Goal: Task Accomplishment & Management: Use online tool/utility

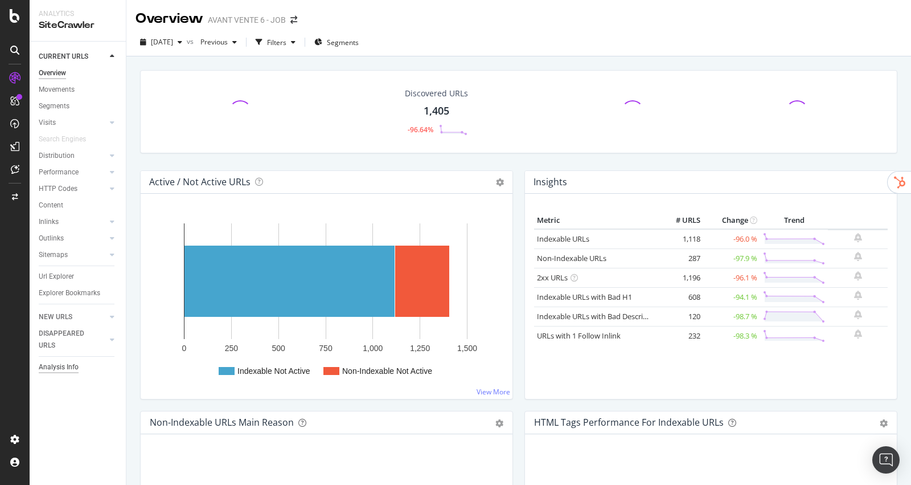
click at [71, 368] on div "Analysis Info" at bounding box center [59, 367] width 40 height 12
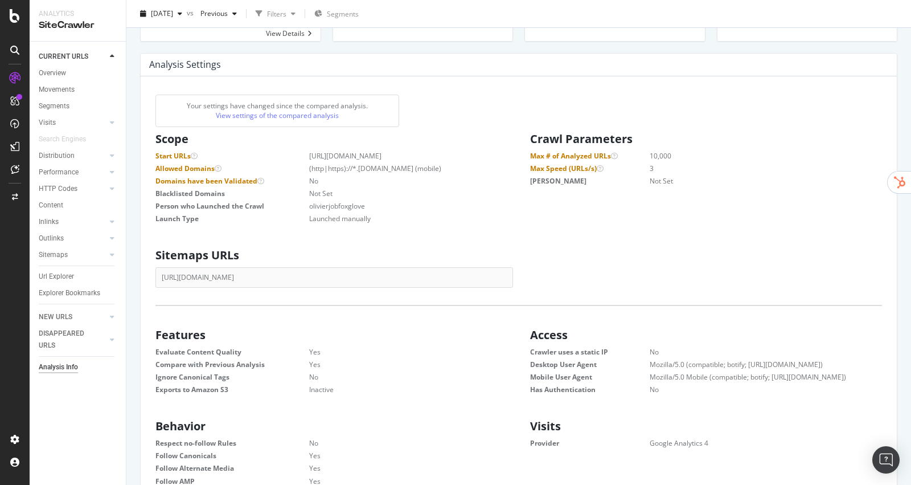
scroll to position [508, 0]
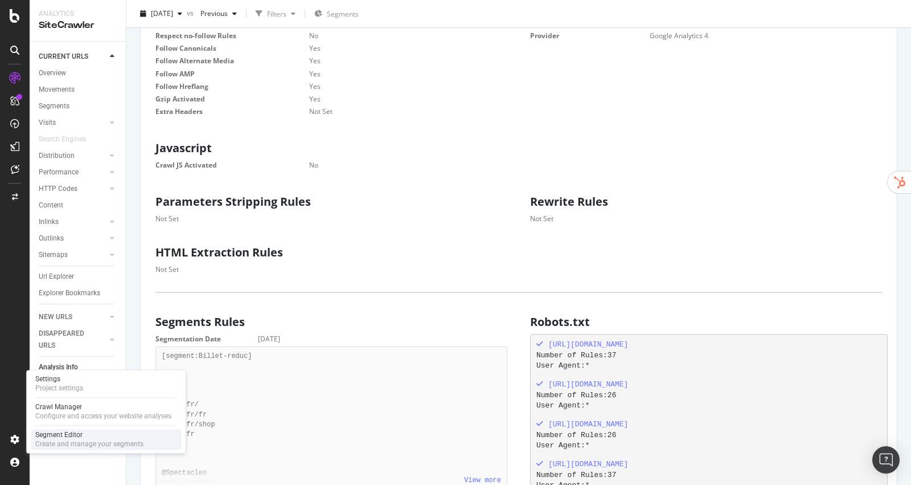
click at [83, 445] on div "Create and manage your segments" at bounding box center [89, 443] width 108 height 9
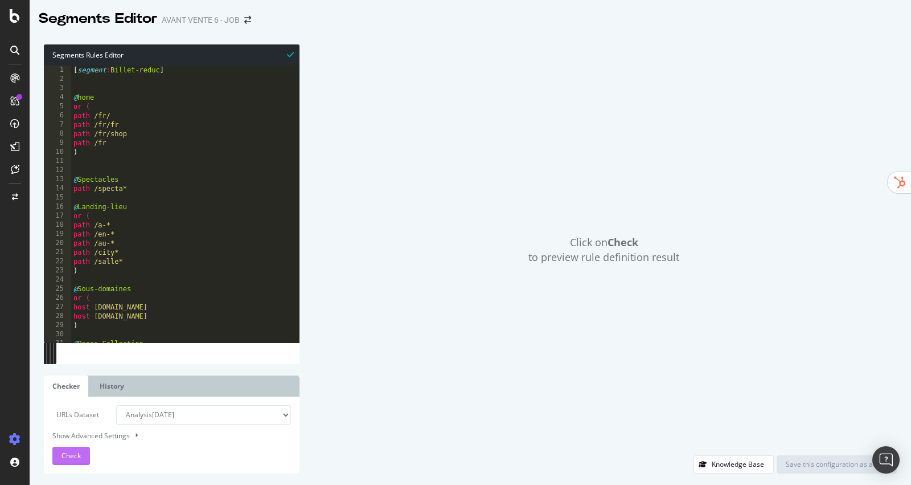
click at [69, 451] on span "Check" at bounding box center [71, 455] width 19 height 10
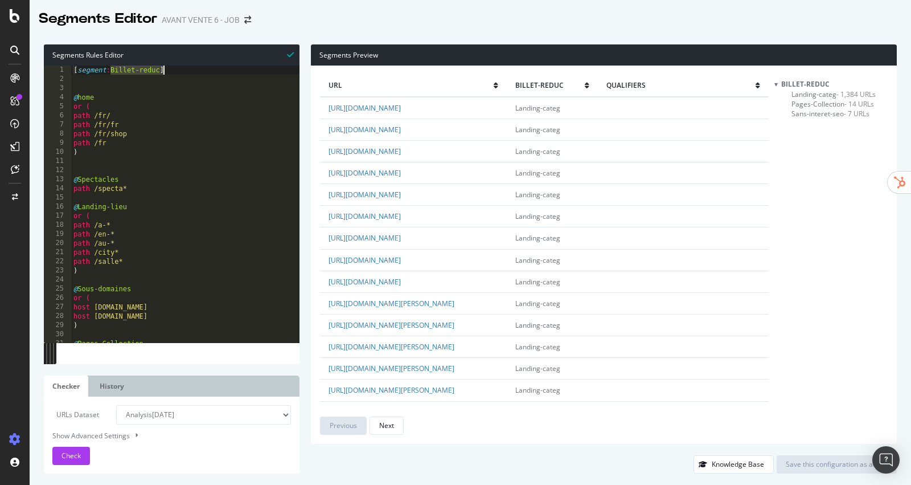
drag, startPoint x: 112, startPoint y: 68, endPoint x: 162, endPoint y: 69, distance: 49.6
click at [162, 69] on div "[ segment : Billet-reduc ] @ home or ( path /fr/ path /fr/fr path /fr/shop path…" at bounding box center [185, 213] width 228 height 296
click at [823, 104] on span "Pages-Collection - 14 URLs" at bounding box center [833, 104] width 83 height 10
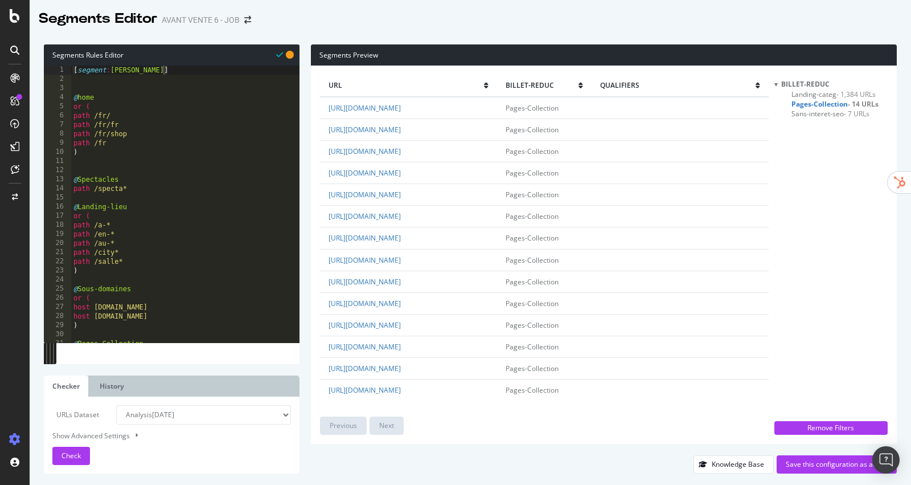
click at [817, 96] on span "Landing-categ - 1,384 URLs" at bounding box center [834, 94] width 84 height 10
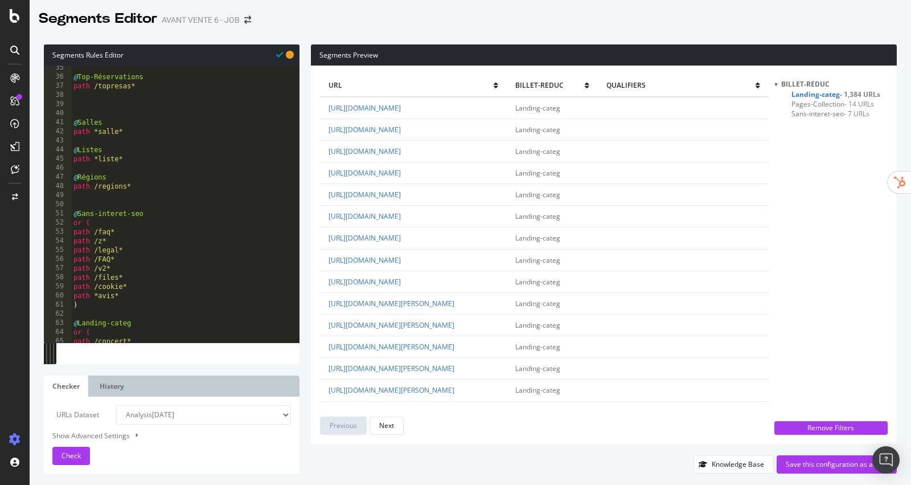
scroll to position [333, 0]
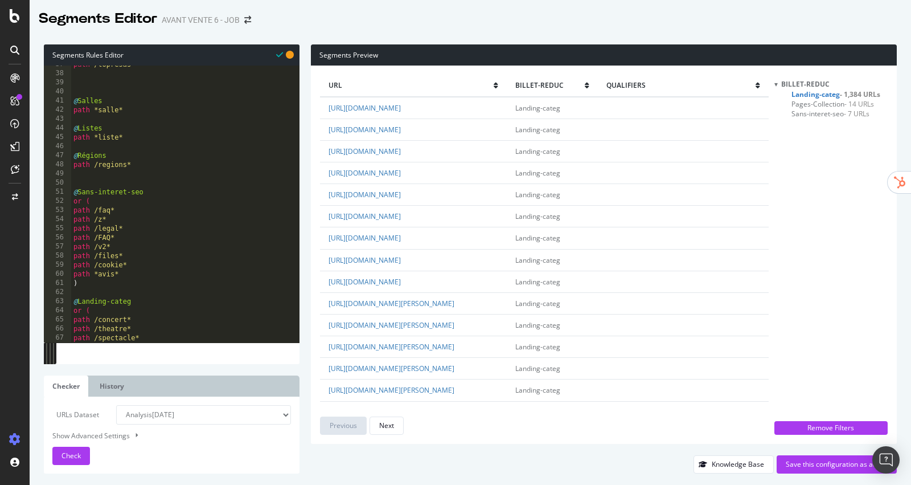
type textarea "path /regions*"
click at [136, 168] on div "path /topresas* @ Salles path *salle* @ Listes path *liste* @ Régions path /reg…" at bounding box center [185, 208] width 228 height 296
click at [113, 179] on div "path /topresas* @ Salles path *salle* @ Listes path *liste* @ Régions path /reg…" at bounding box center [185, 208] width 228 height 296
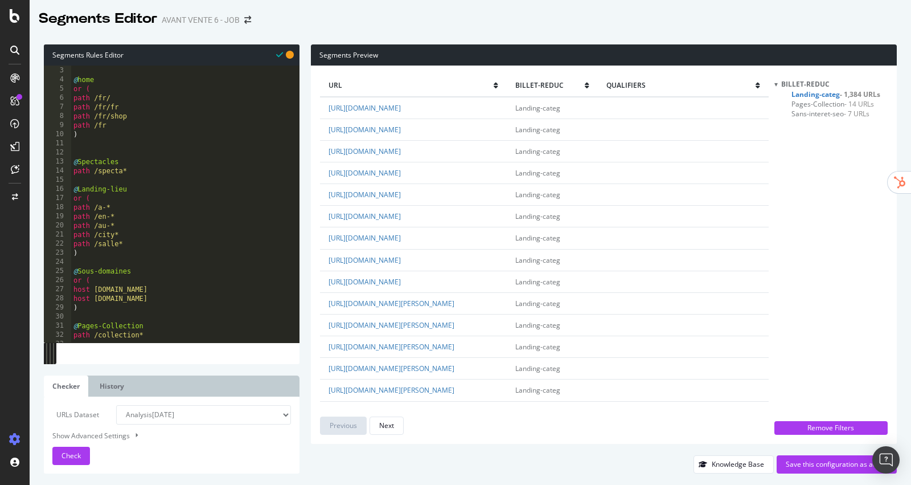
scroll to position [0, 0]
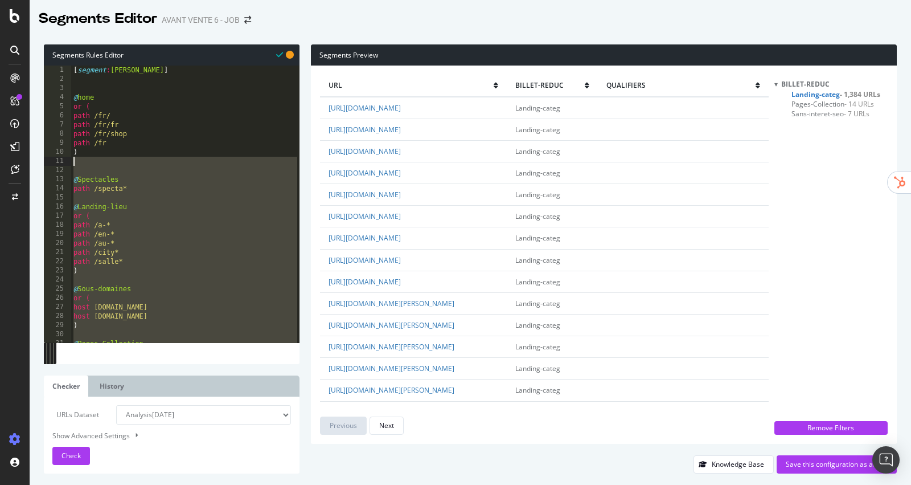
click at [84, 165] on div "[ segment : [PERSON_NAME] ] @ home or ( path /fr/ path /fr/fr path /fr/shop pat…" at bounding box center [185, 213] width 228 height 296
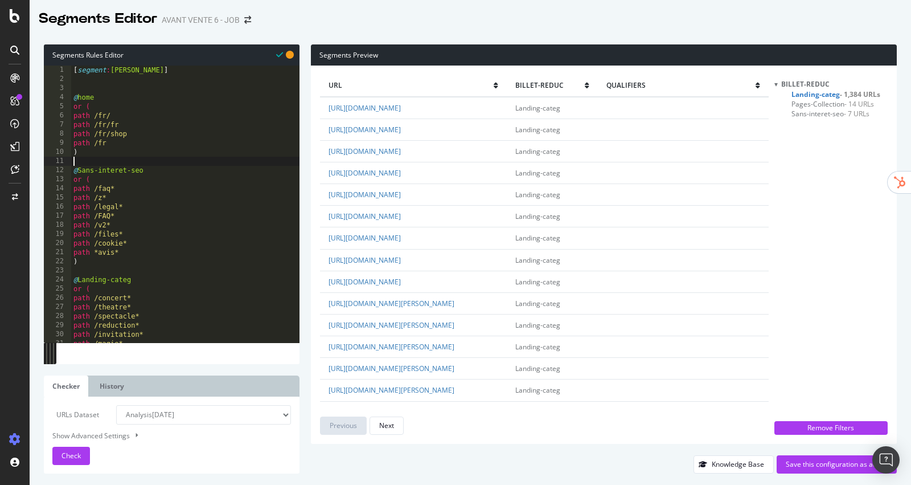
click at [85, 271] on div "[ segment : [PERSON_NAME] ] @ home or ( path /fr/ path /fr/fr path /fr/shop pat…" at bounding box center [185, 213] width 228 height 296
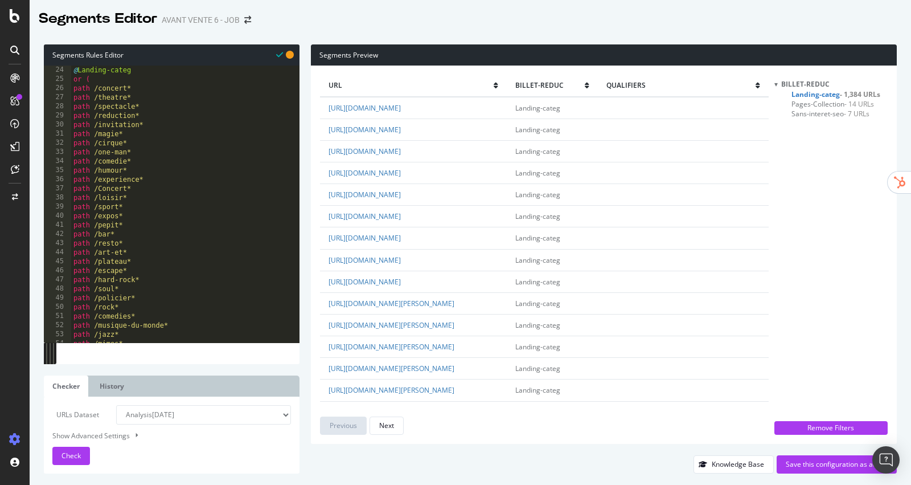
scroll to position [251, 0]
click at [108, 335] on div "path /spectacle* path /reduction* path /invitation* path /magie* path /cirque* …" at bounding box center [185, 208] width 228 height 296
type textarea "path /* )"
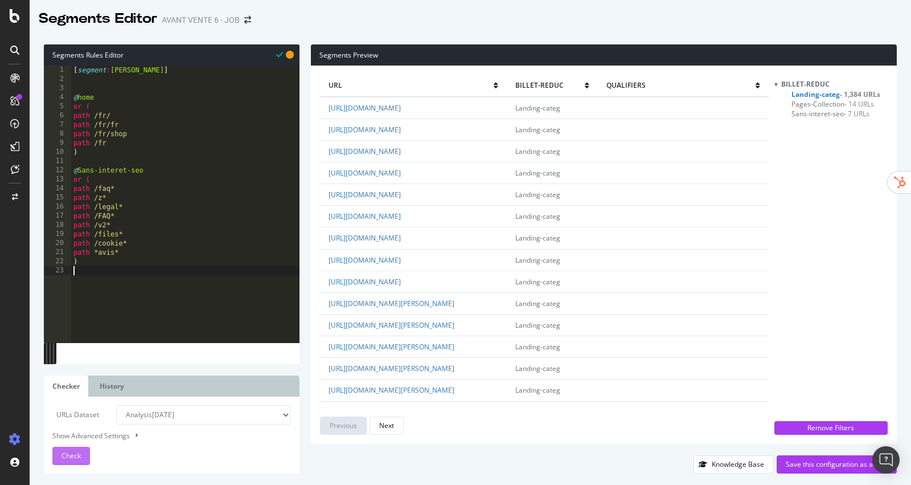
click at [69, 448] on div "Check" at bounding box center [71, 455] width 19 height 17
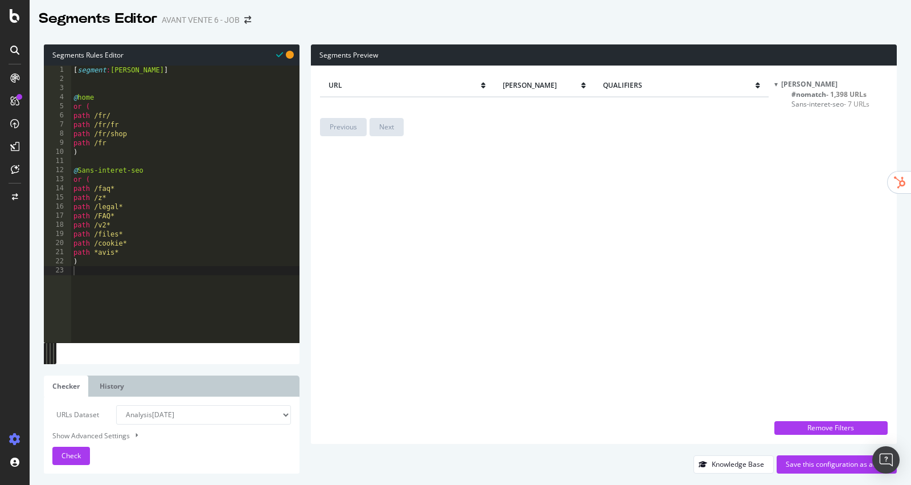
click at [811, 93] on span "#nomatch - 1,398 URLs" at bounding box center [829, 94] width 75 height 10
click at [821, 91] on span "#nomatch - 1,398 URLs" at bounding box center [829, 94] width 75 height 10
click at [810, 109] on div "[PERSON_NAME] #nomatch - 1,398 URLs Sans-interet-seo - 7 URLs" at bounding box center [831, 247] width 113 height 336
click at [814, 104] on span "Sans-interet-seo - 7 URLs" at bounding box center [831, 104] width 78 height 10
click at [821, 96] on span "#nomatch - 1,398 URLs" at bounding box center [829, 94] width 75 height 10
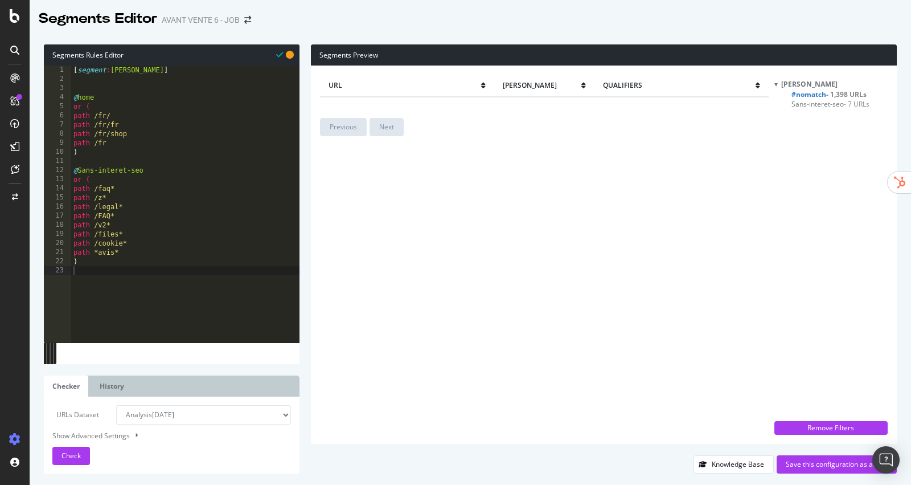
click at [807, 81] on span "[PERSON_NAME]" at bounding box center [809, 84] width 56 height 10
click at [780, 85] on div "[PERSON_NAME]" at bounding box center [831, 84] width 113 height 10
click at [797, 95] on span "#nomatch - 1,398 URLs" at bounding box center [829, 94] width 75 height 10
click at [799, 106] on span "Sans-interet-seo - 7 URLs" at bounding box center [831, 104] width 78 height 10
click at [826, 429] on div "Remove Filters" at bounding box center [831, 428] width 100 height 10
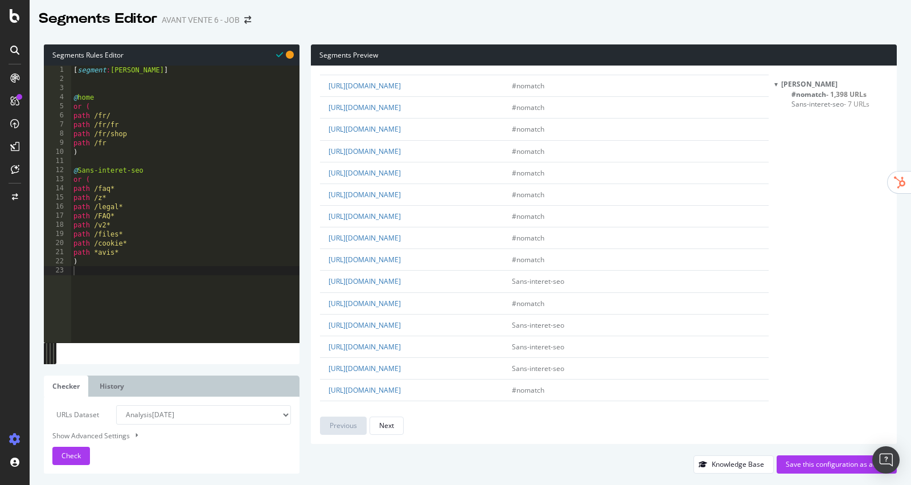
scroll to position [1894, 0]
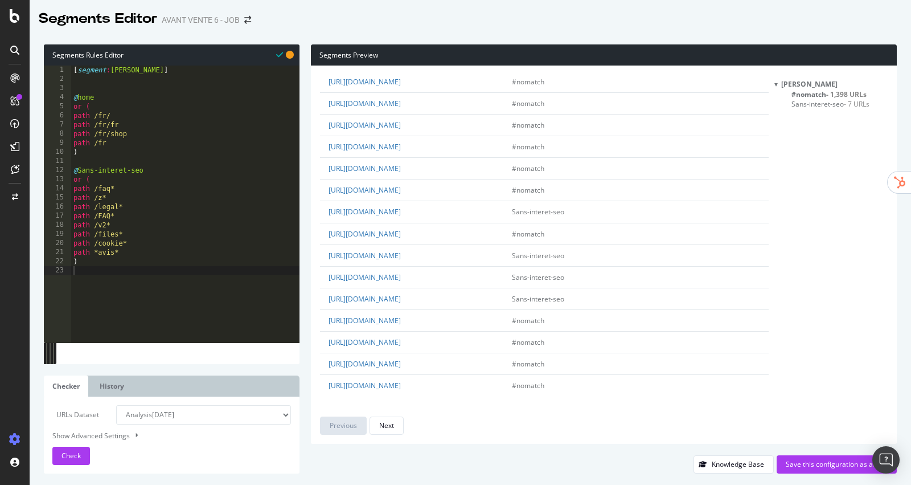
type textarea "path /faq*"
click at [132, 187] on div "[ segment : [PERSON_NAME] ] @ home or ( path /fr/ path /fr/fr path /fr/shop pat…" at bounding box center [185, 213] width 228 height 296
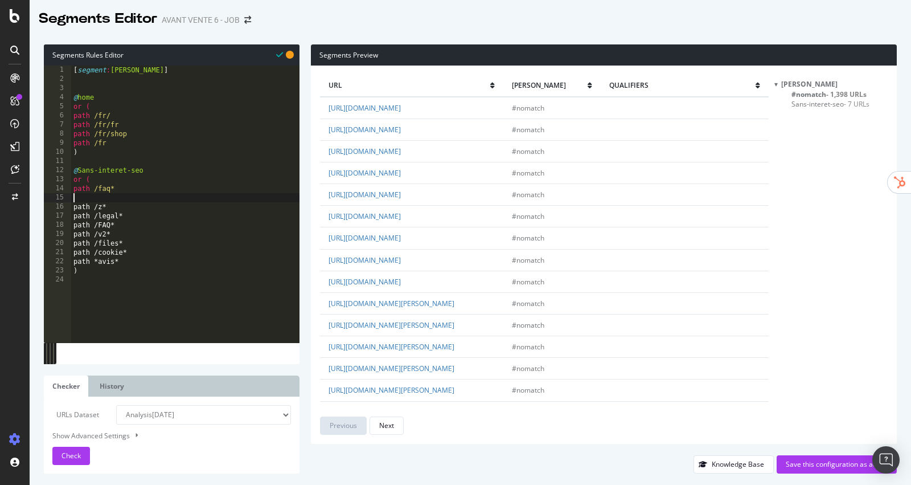
type textarea "path /faq*"
click at [112, 161] on div "[ segment : [PERSON_NAME] ] @ home or ( path /fr/ path /fr/fr path /fr/shop pat…" at bounding box center [185, 213] width 228 height 296
click at [115, 153] on div "[ segment : [PERSON_NAME] ] @ home or ( path /fr/ path /fr/fr path /fr/shop pat…" at bounding box center [185, 213] width 228 height 296
type textarea ")"
type textarea "@Produits"
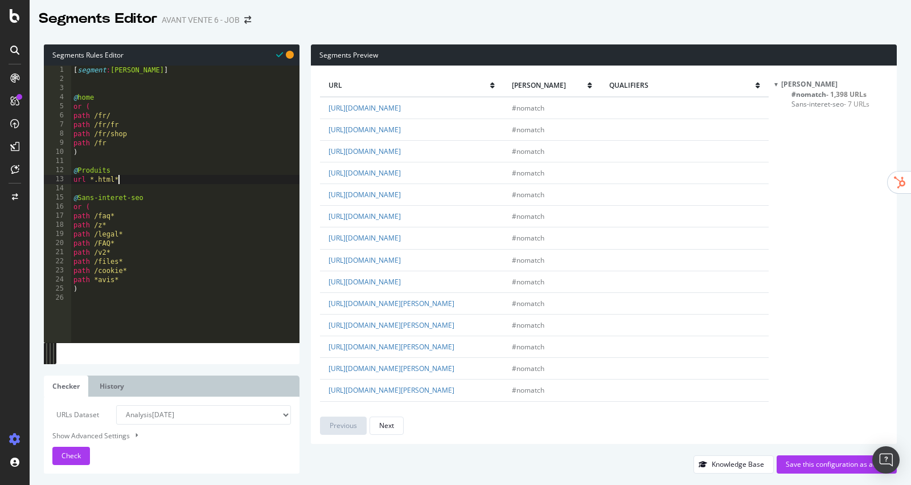
scroll to position [0, 3]
type textarea "url *.html*"
click at [76, 454] on span "Check" at bounding box center [71, 455] width 19 height 10
click at [825, 95] on span "#nomatch - 72 URLs" at bounding box center [824, 94] width 65 height 10
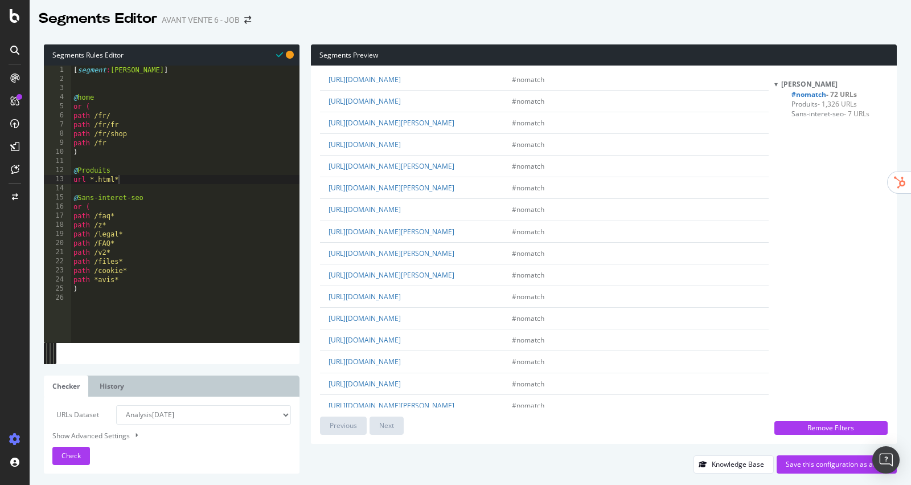
scroll to position [1402, 0]
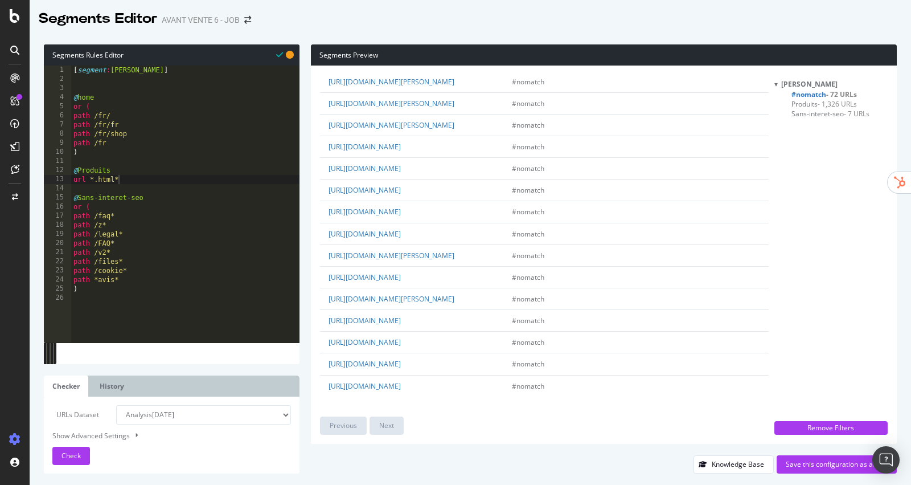
click at [818, 107] on span "Produits - 1,326 URLs" at bounding box center [824, 104] width 65 height 10
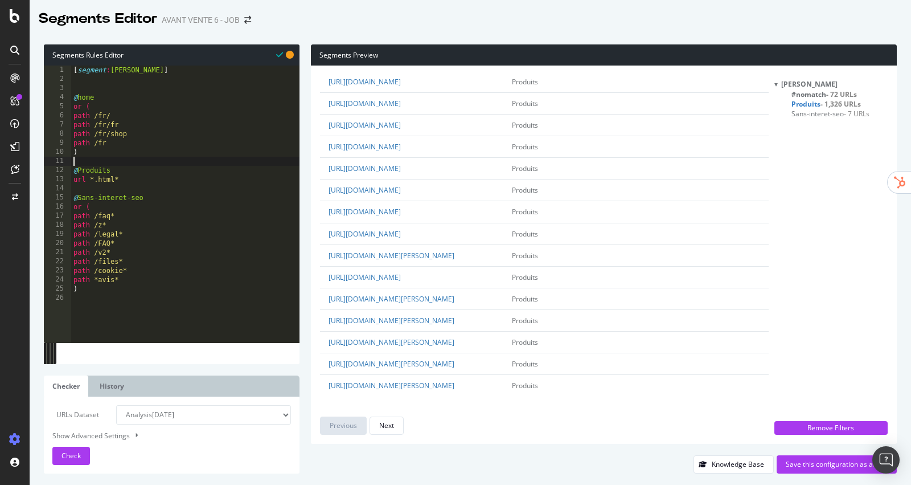
scroll to position [0, 0]
click at [132, 161] on div "[ segment : [PERSON_NAME] ] @ home or ( path /fr/ path /fr/fr path /fr/shop pat…" at bounding box center [185, 213] width 228 height 296
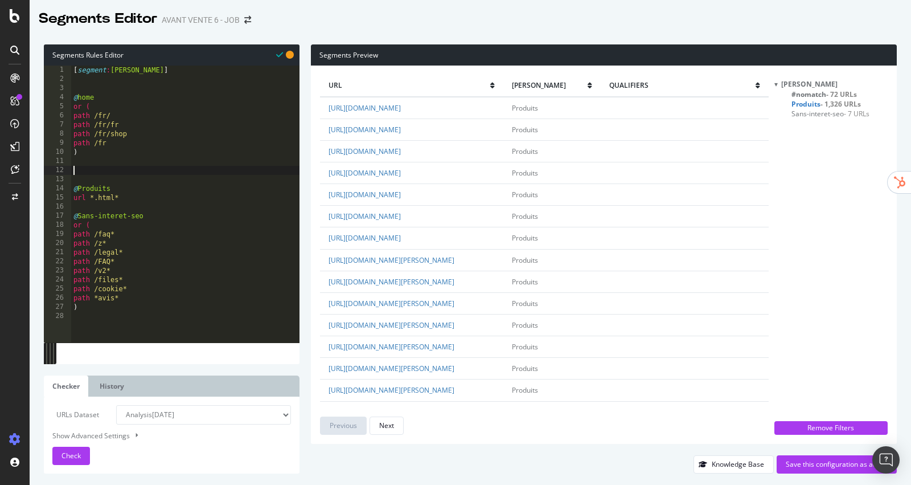
paste textarea ")"
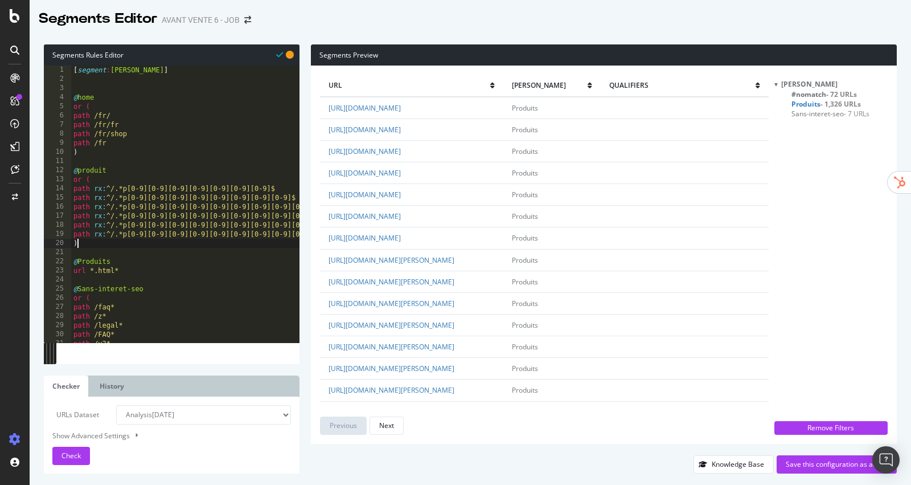
scroll to position [51, 0]
drag, startPoint x: 118, startPoint y: 258, endPoint x: 79, endPoint y: 260, distance: 39.3
click at [79, 260] on div "[ segment : [PERSON_NAME] ] @ home or ( path /fr/ path /fr/fr path /fr/shop pat…" at bounding box center [225, 213] width 308 height 296
click at [79, 450] on div "Check" at bounding box center [71, 455] width 19 height 17
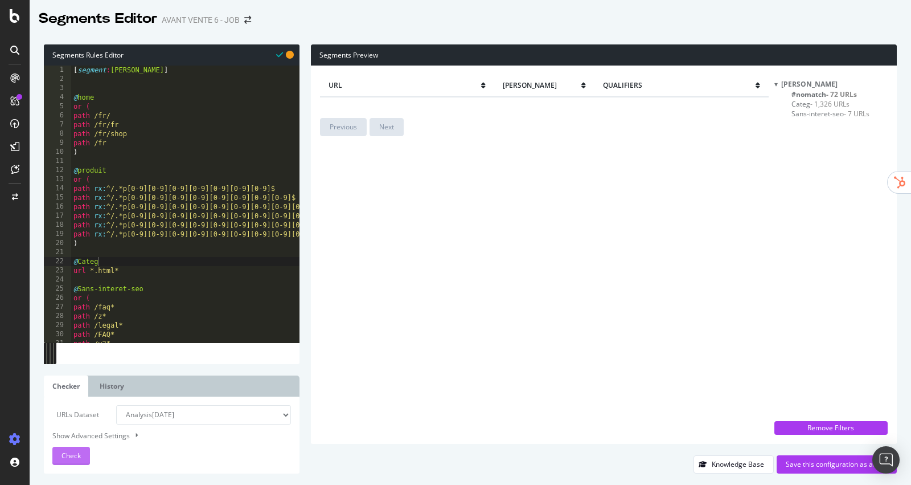
click at [79, 462] on div "Check" at bounding box center [71, 455] width 19 height 17
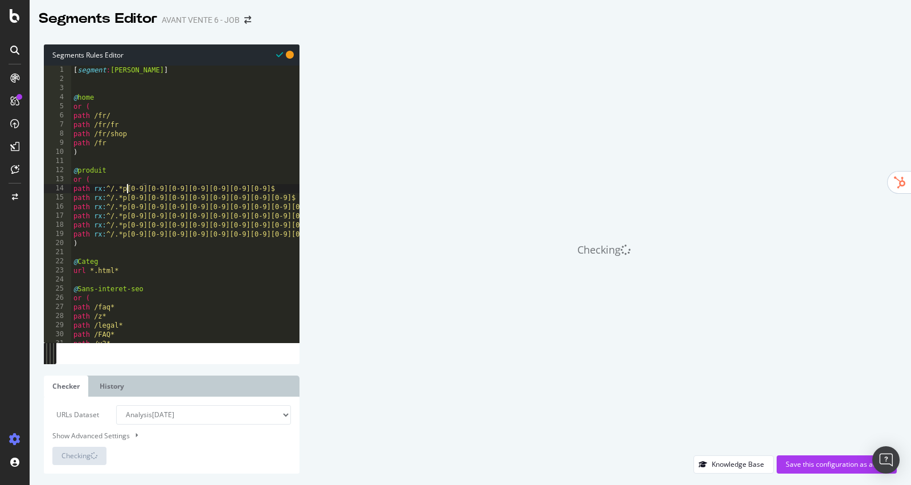
click at [125, 187] on div "[ segment : [PERSON_NAME] ] @ home or ( path /fr/ path /fr/fr path /fr/shop pat…" at bounding box center [225, 213] width 308 height 296
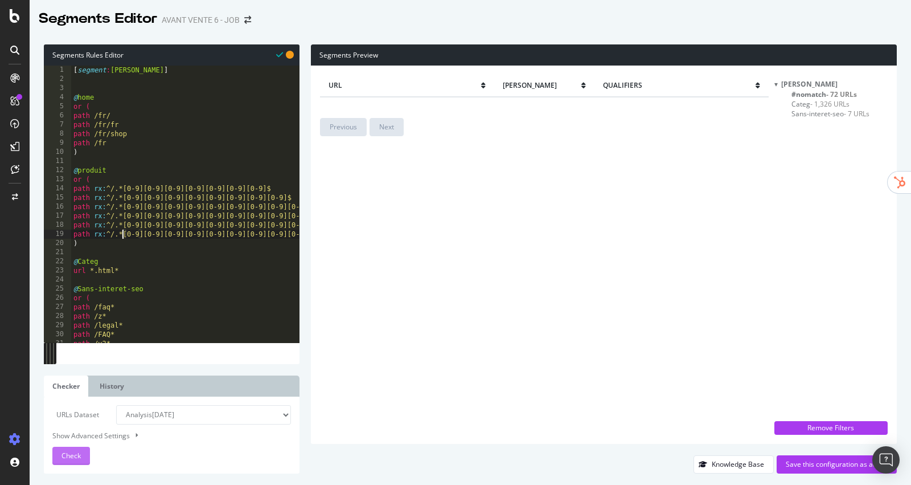
click at [79, 451] on span "Check" at bounding box center [71, 455] width 19 height 10
click at [82, 458] on button "Check" at bounding box center [71, 455] width 38 height 18
click at [801, 103] on span "Categ - 1,326 URLs" at bounding box center [821, 104] width 58 height 10
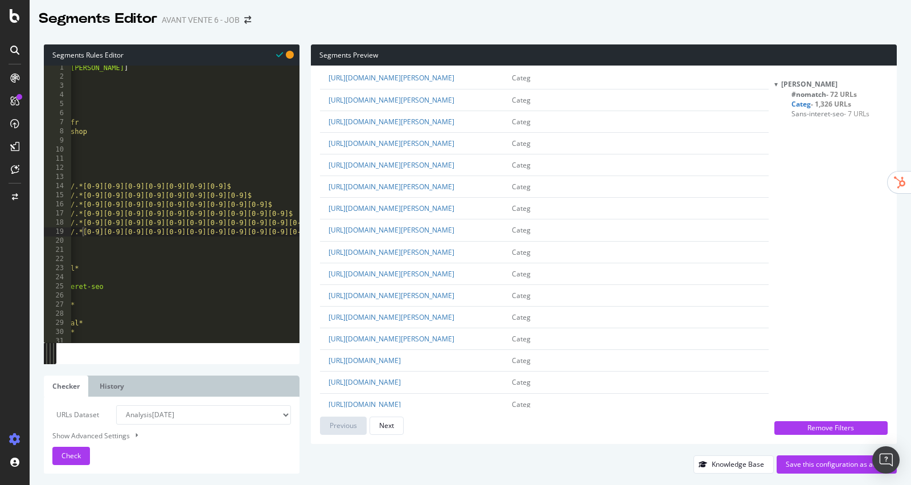
scroll to position [0, 0]
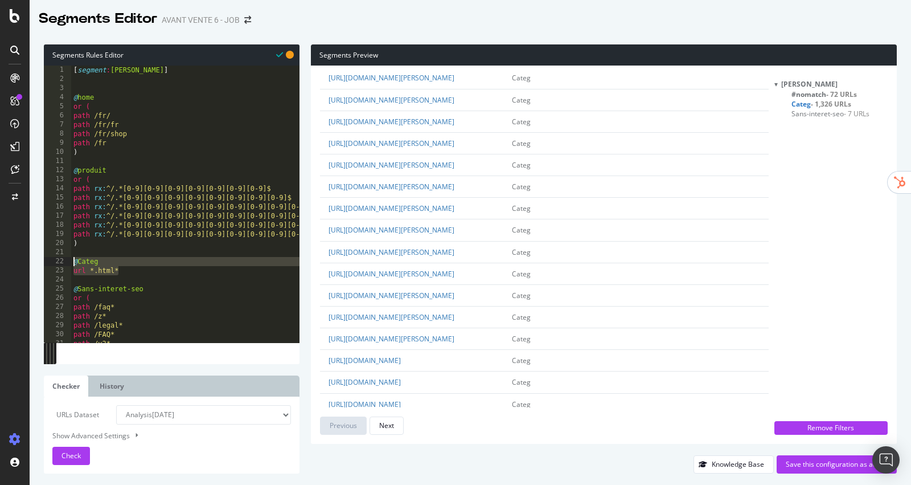
drag, startPoint x: 126, startPoint y: 271, endPoint x: 31, endPoint y: 261, distance: 96.1
click at [31, 261] on div "Segments Rules Editor url *.html* 1 2 3 4 5 6 7 8 9 10 11 12 13 14 15 16 17 18 …" at bounding box center [471, 259] width 882 height 452
click at [72, 192] on div "[ segment : [PERSON_NAME] ] @ home or ( path /fr/ path /fr/fr path /fr/shop pat…" at bounding box center [223, 213] width 304 height 296
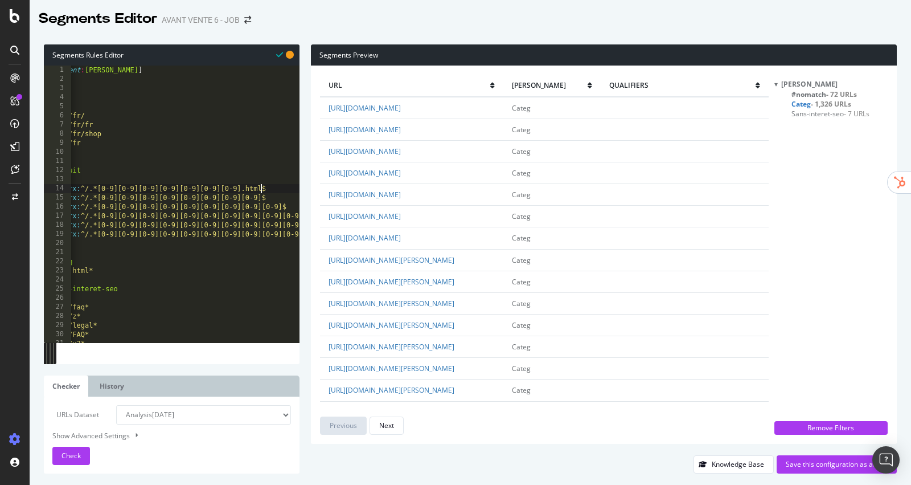
scroll to position [0, 17]
paste textarea ".html"
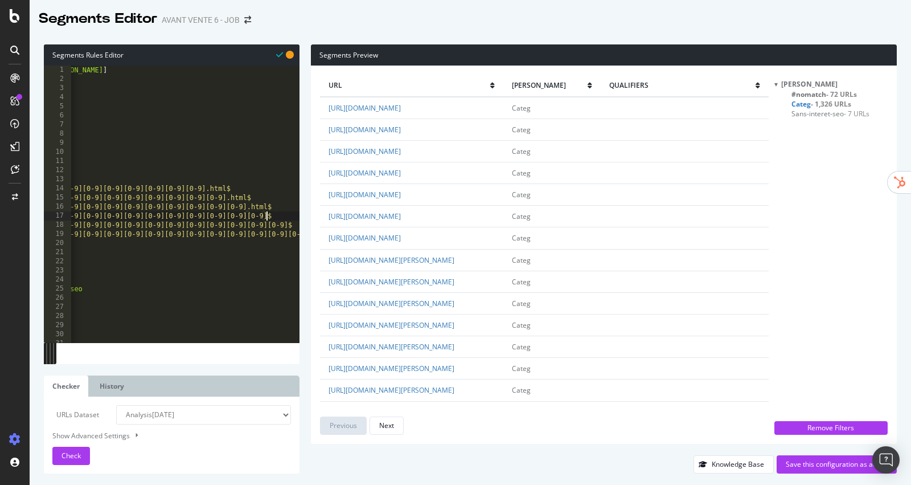
paste textarea ".html"
click at [69, 456] on span "Check" at bounding box center [71, 455] width 19 height 10
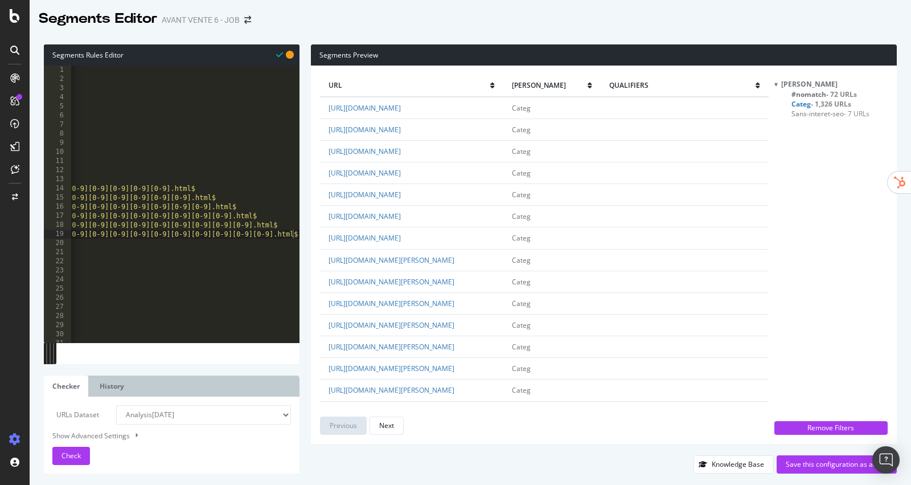
click at [815, 106] on span "- 1,326 URLs" at bounding box center [831, 104] width 40 height 10
click at [800, 106] on span "Categ - 1,326 URLs" at bounding box center [821, 104] width 58 height 10
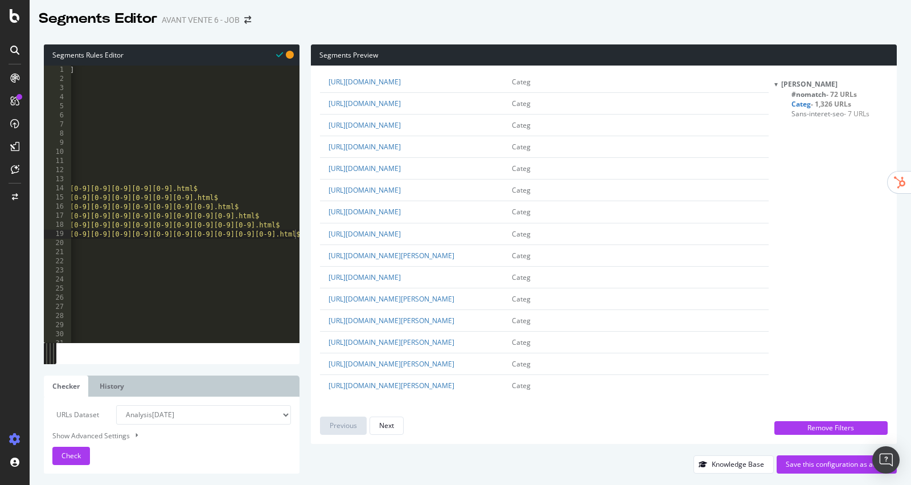
scroll to position [0, 0]
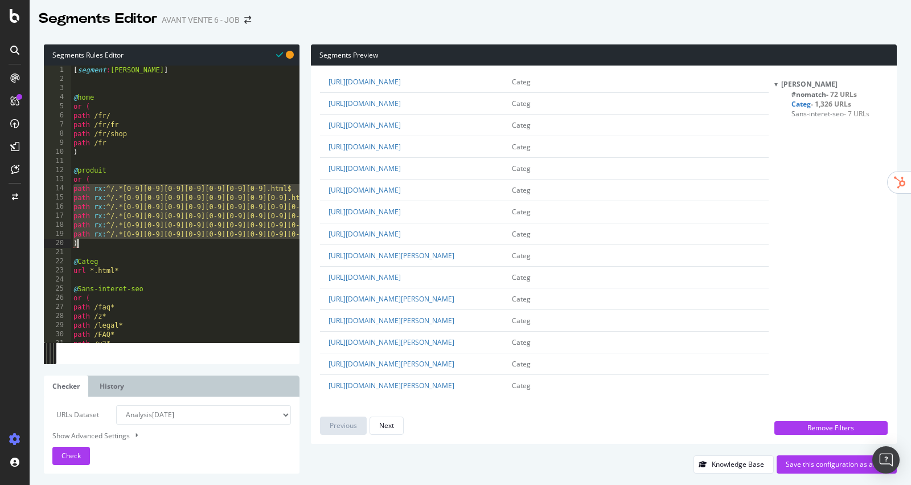
drag, startPoint x: 72, startPoint y: 192, endPoint x: 306, endPoint y: 244, distance: 239.7
click at [306, 244] on div "Segments Rules Editor path rx:^/.*[0-9][0-9][0-9][0-9][0-9][0-9][0-9].html$ 1 2…" at bounding box center [471, 259] width 882 height 452
type textarea "path rx:^/.*[0-9][0-9][0-9][0-9][0-9][0-9][0-9][0-9][0-9][0-9][0-9].html$ path …"
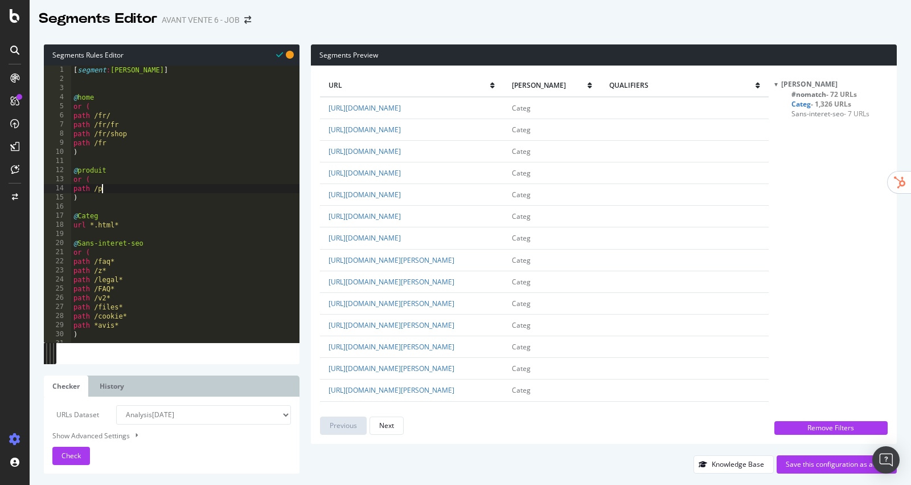
scroll to position [0, 2]
click at [77, 454] on span "Check" at bounding box center [71, 455] width 19 height 10
click at [825, 95] on span "#nomatch - 41 URLs" at bounding box center [824, 94] width 65 height 10
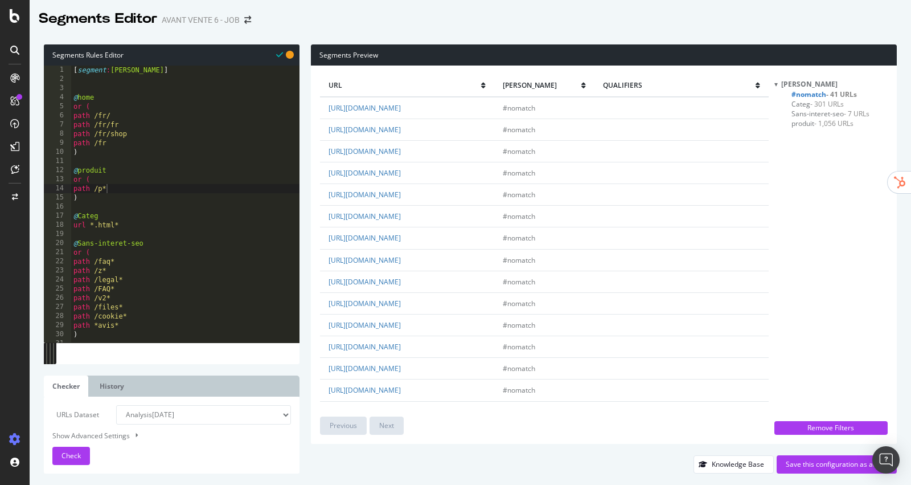
scroll to position [5, 0]
click at [133, 281] on div "[ segment : [PERSON_NAME] ] @ home or ( path /fr/ path /fr/fr path /fr/shop pat…" at bounding box center [185, 208] width 228 height 296
click at [144, 224] on div "[ segment : [PERSON_NAME] ] @ home or ( path /fr/ path /fr/fr path /fr/shop pat…" at bounding box center [185, 209] width 228 height 296
type textarea "url *.html*"
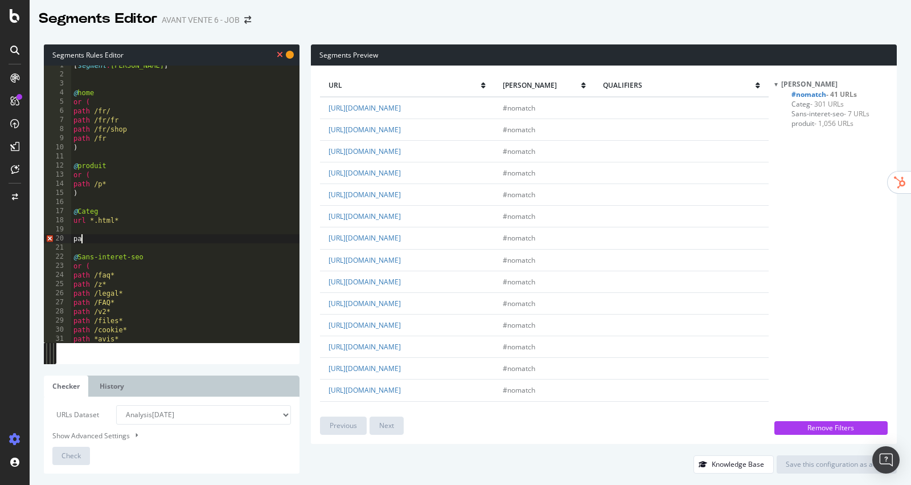
type textarea "p"
type textarea "rx path"
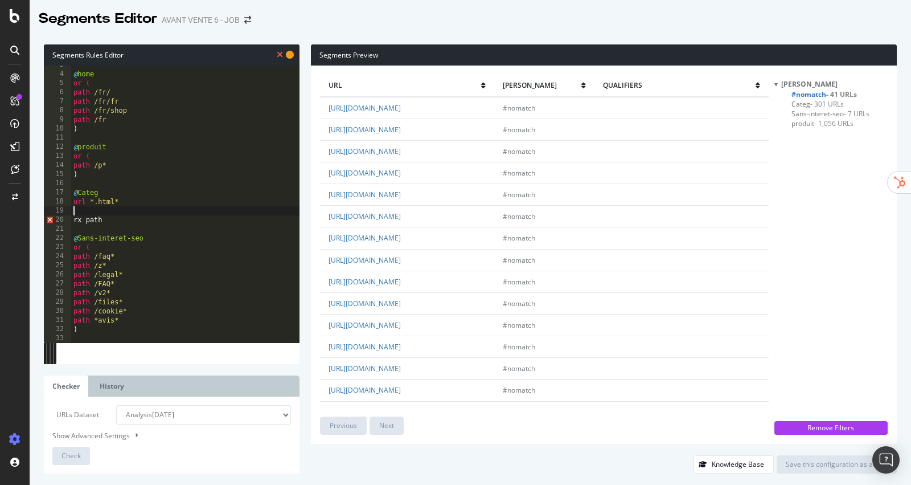
click at [112, 214] on div "@ home or ( path /fr/ path /fr/fr path /fr/shop path /fr ) @ produit or ( path …" at bounding box center [185, 208] width 228 height 296
type textarea "rx path"
type textarea "path /faq*"
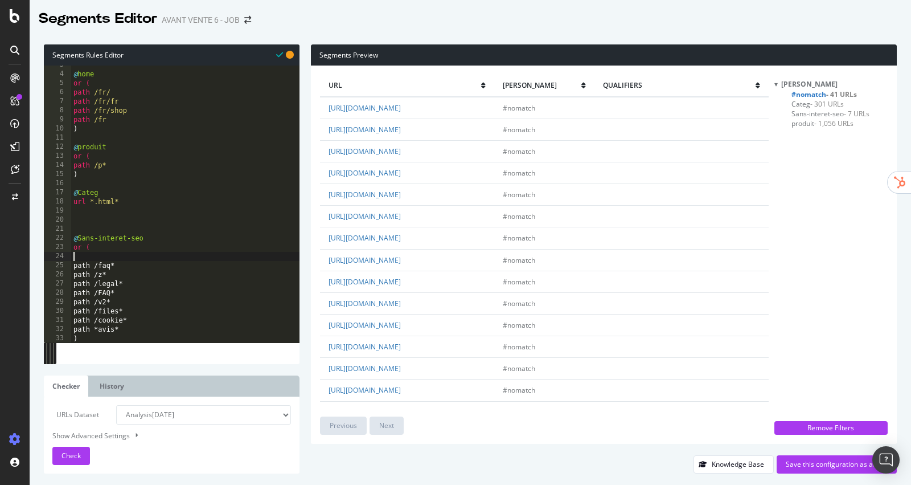
paste textarea "path rx:"
click at [75, 461] on div "Check" at bounding box center [71, 455] width 19 height 17
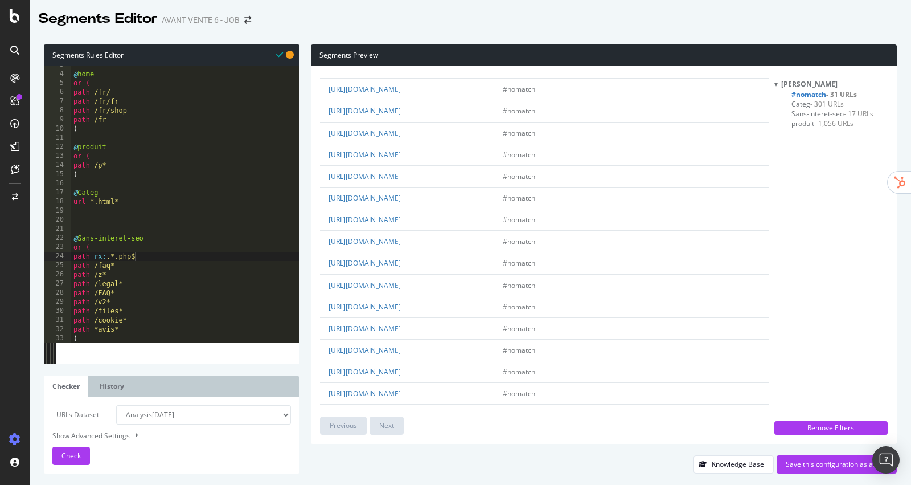
scroll to position [416, 0]
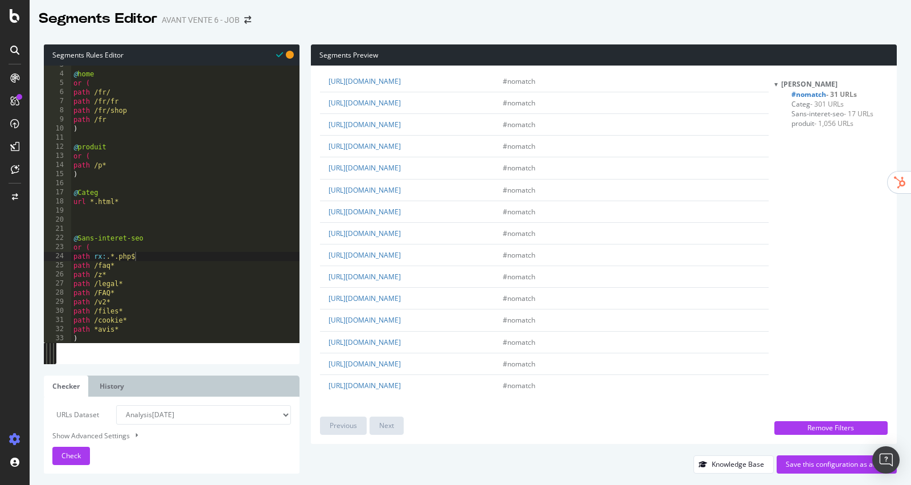
click at [835, 113] on span "Sans-interet-seo - 17 URLs" at bounding box center [833, 114] width 82 height 10
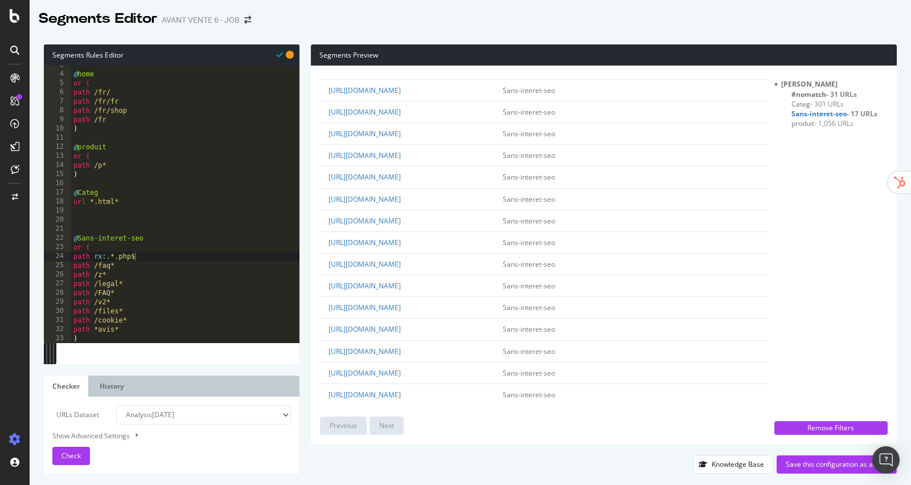
scroll to position [66, 0]
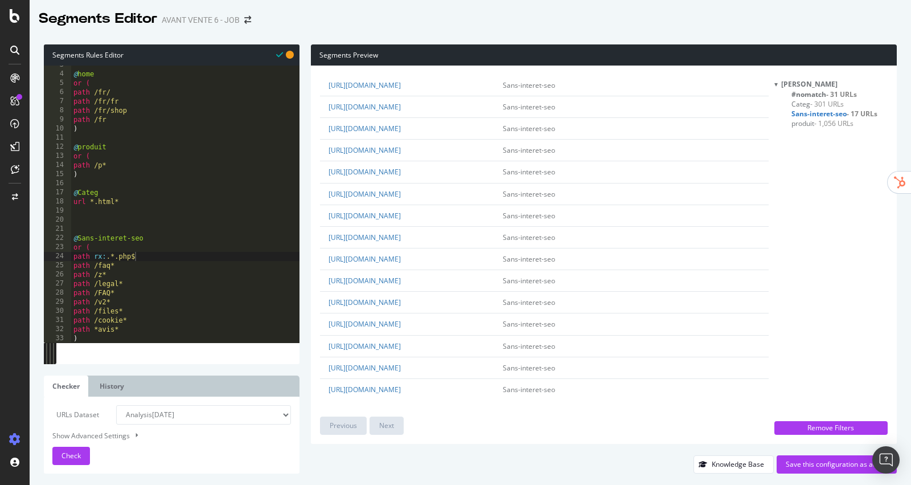
click at [823, 93] on span "#nomatch - 31 URLs" at bounding box center [824, 94] width 65 height 10
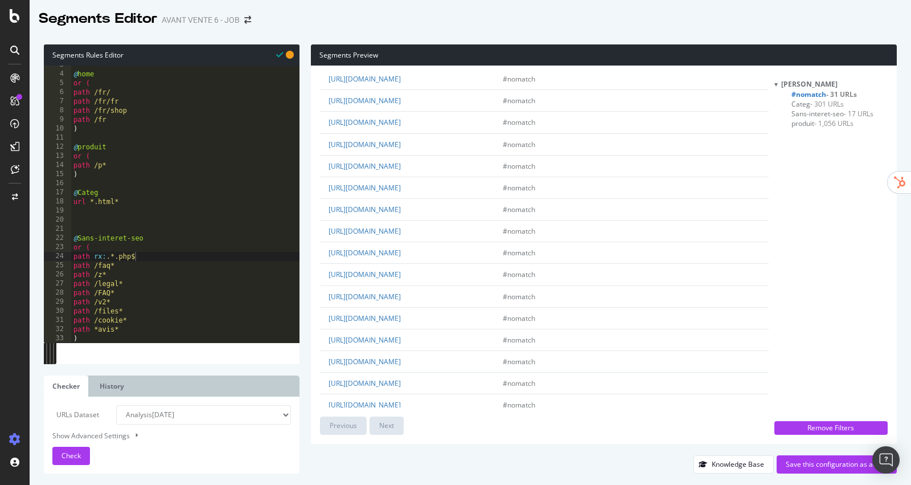
scroll to position [0, 0]
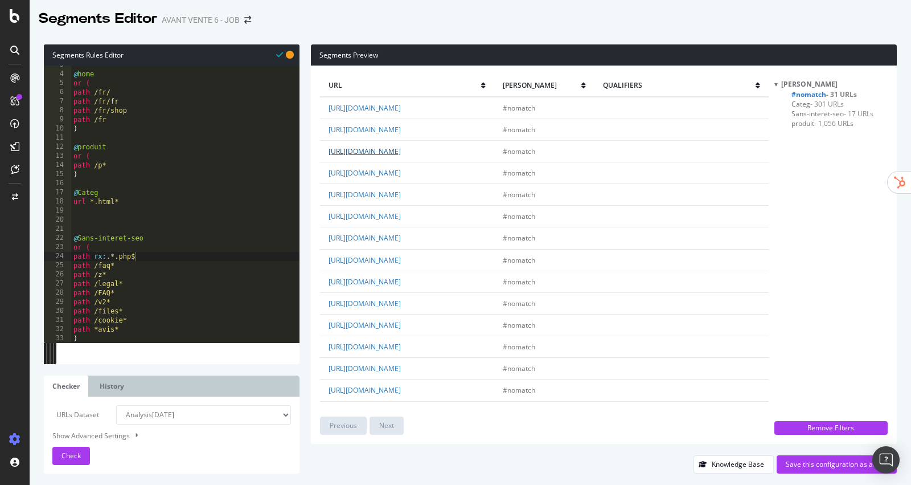
click at [401, 156] on link "[URL][DOMAIN_NAME]" at bounding box center [365, 151] width 72 height 10
type textarea "@Categ"
click at [118, 196] on div "@ home or ( path /fr/ path /fr/fr path /fr/shop path /fr ) @ produit or ( path …" at bounding box center [185, 208] width 228 height 296
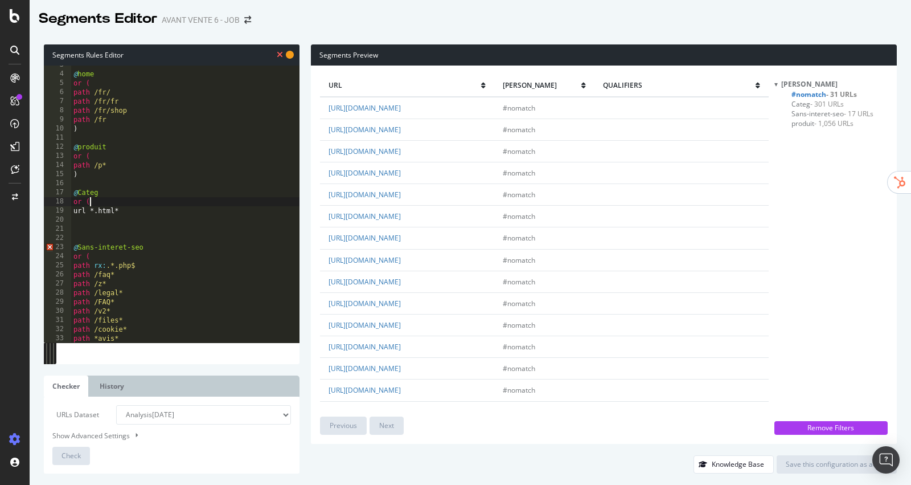
scroll to position [0, 1]
type textarea "url *.html*"
type textarea "path /collection*"
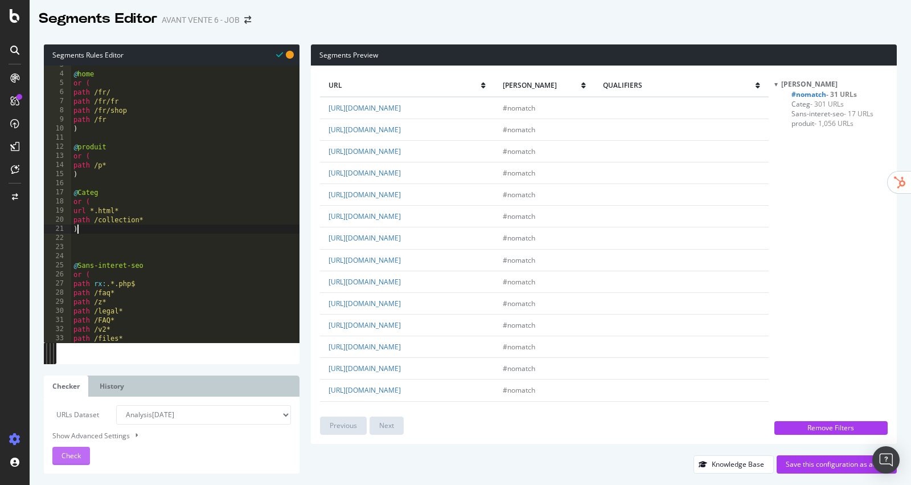
click at [72, 451] on span "Check" at bounding box center [71, 455] width 19 height 10
type textarea "or ("
click at [101, 84] on div "@ home or ( path /fr/ path /fr/fr path /fr/shop path /fr ) @ produit or ( path …" at bounding box center [185, 208] width 228 height 296
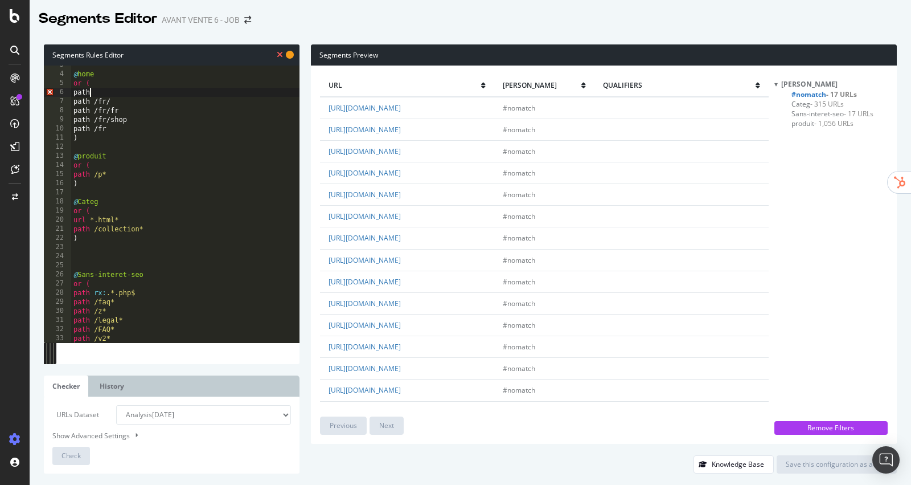
scroll to position [0, 1]
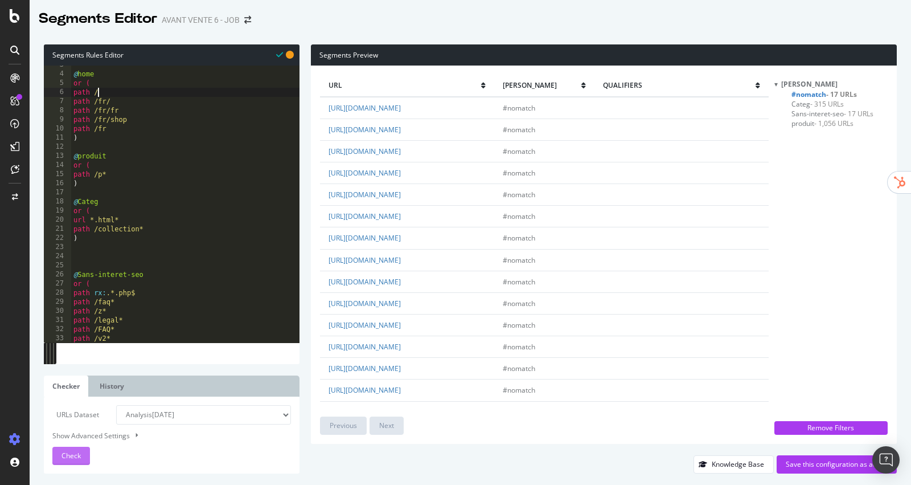
type textarea "path /"
click at [83, 453] on button "Check" at bounding box center [71, 455] width 38 height 18
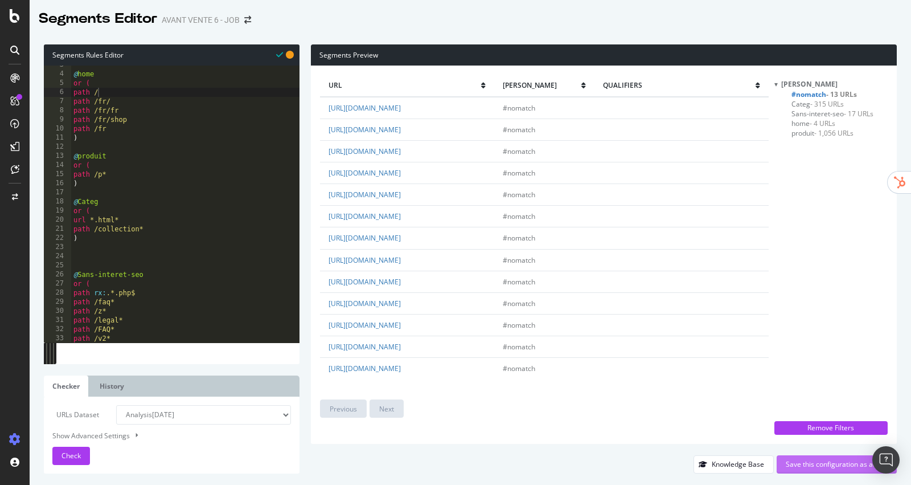
click at [819, 465] on div "Save this configuration as active" at bounding box center [837, 464] width 102 height 10
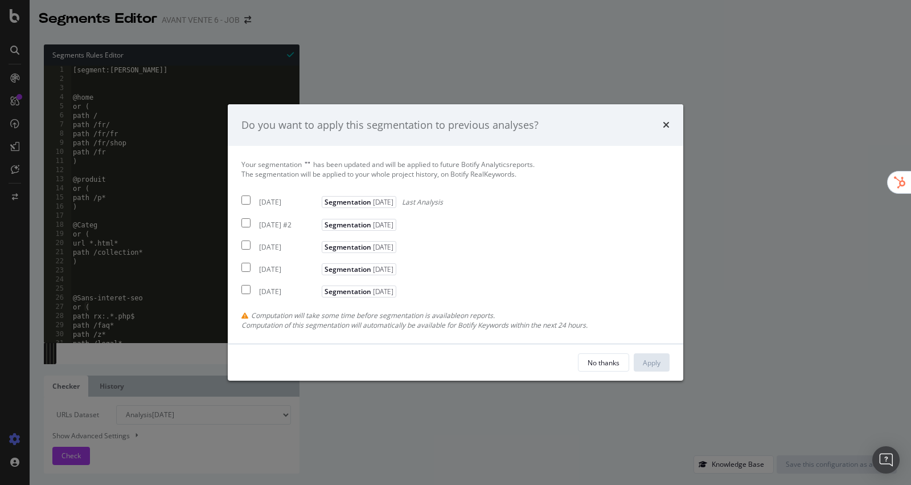
click at [279, 207] on div "[DATE]" at bounding box center [289, 203] width 60 height 10
checkbox input "true"
click at [653, 365] on div "Apply" at bounding box center [652, 363] width 18 height 10
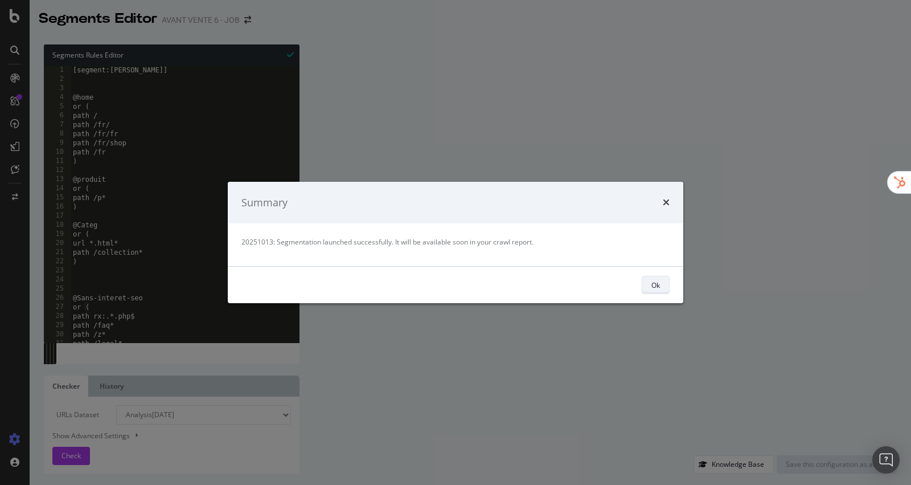
click at [650, 291] on button "Ok" at bounding box center [656, 285] width 28 height 18
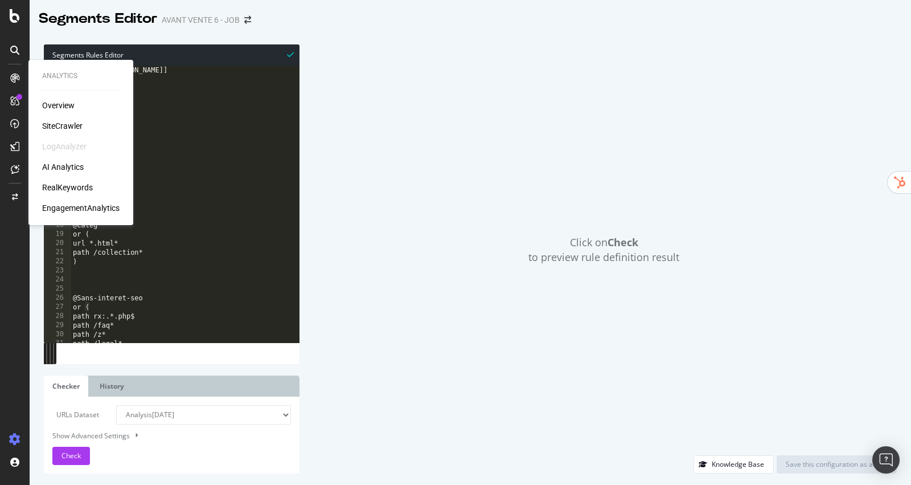
click at [60, 124] on div "SiteCrawler" at bounding box center [62, 125] width 40 height 11
